Goal: Navigation & Orientation: Go to known website

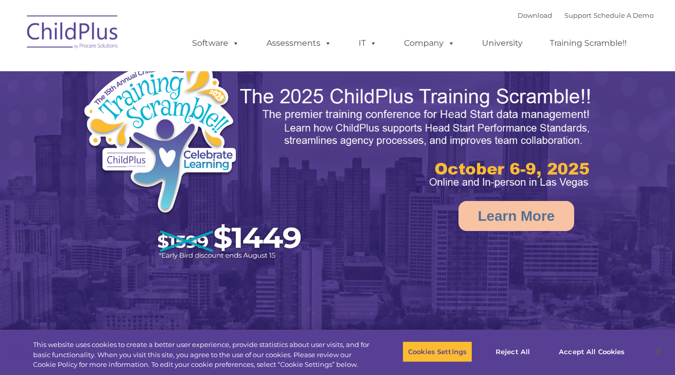
select select "MEDIUM"
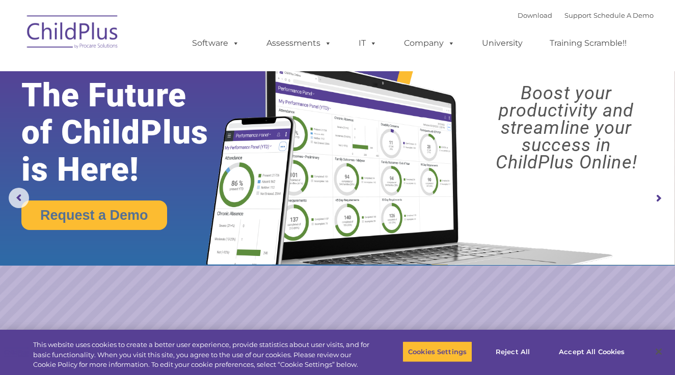
click at [71, 24] on img at bounding box center [73, 33] width 102 height 51
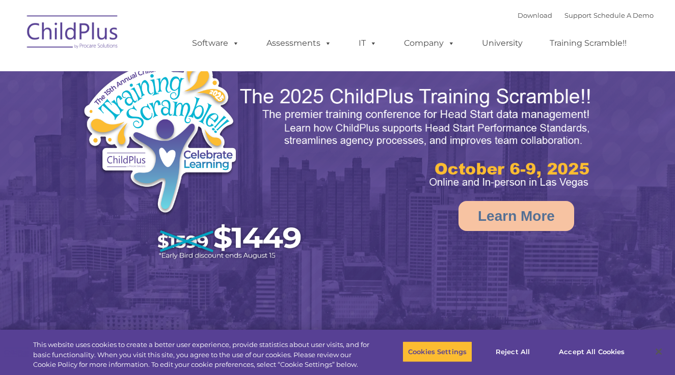
select select "MEDIUM"
